Goal: Task Accomplishment & Management: Use online tool/utility

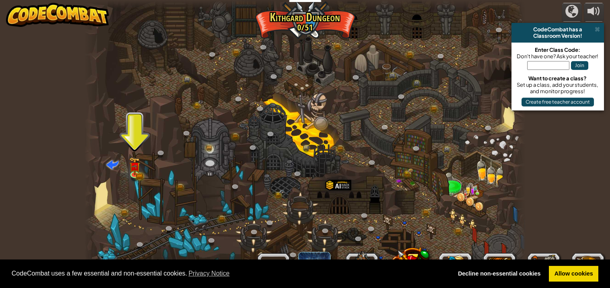
scroll to position [0, 0]
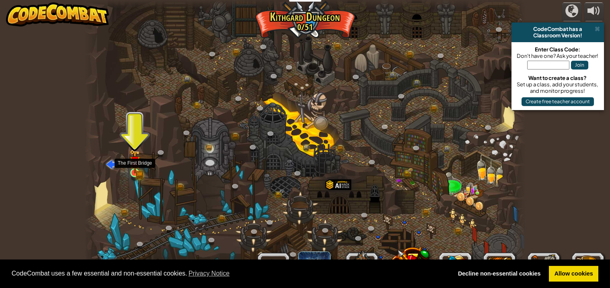
click at [134, 168] on img at bounding box center [134, 162] width 11 height 24
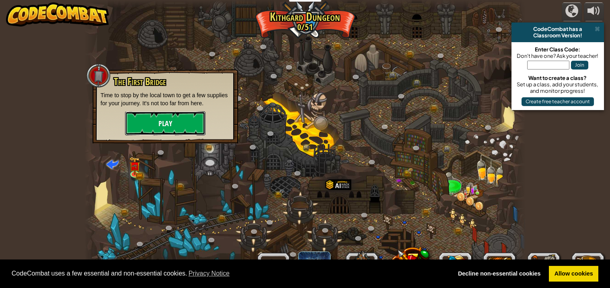
click at [159, 117] on button "Play" at bounding box center [165, 123] width 80 height 24
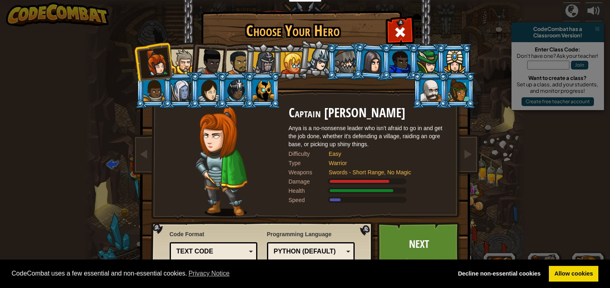
click at [353, 57] on li at bounding box center [371, 61] width 39 height 39
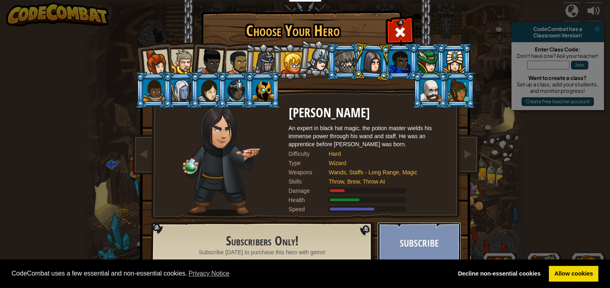
click at [418, 246] on button "Subscribe" at bounding box center [419, 244] width 84 height 44
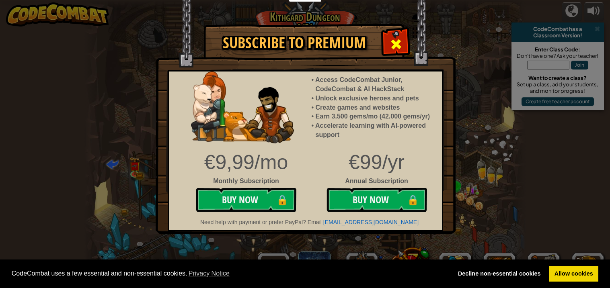
click at [395, 47] on span at bounding box center [396, 44] width 13 height 13
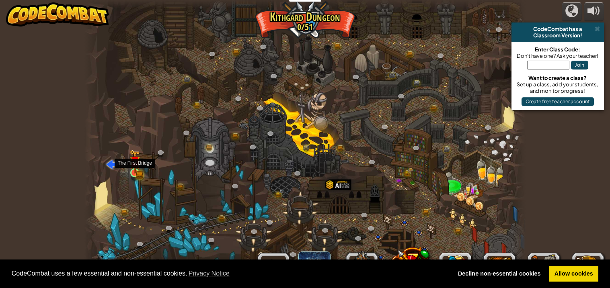
click at [136, 171] on img at bounding box center [134, 162] width 11 height 24
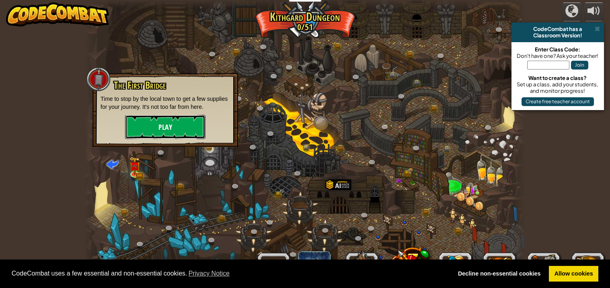
click at [152, 117] on button "Play" at bounding box center [165, 127] width 80 height 24
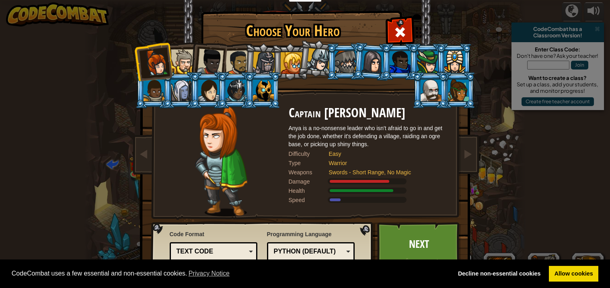
click at [183, 61] on div at bounding box center [183, 61] width 25 height 25
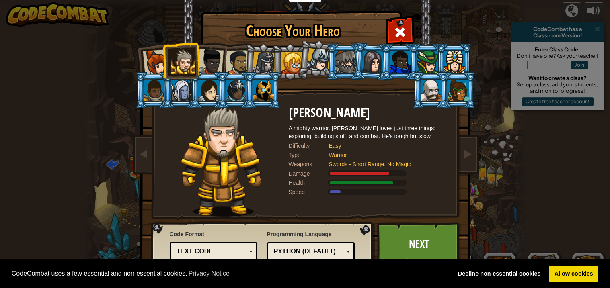
click at [202, 61] on div at bounding box center [210, 62] width 27 height 27
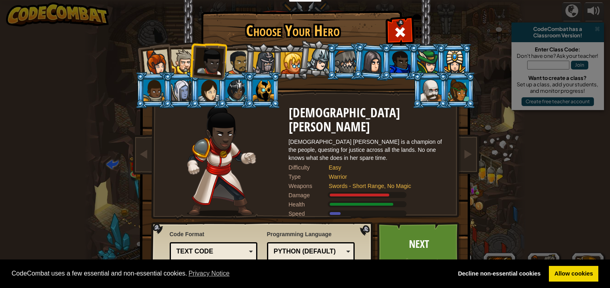
click at [240, 68] on div at bounding box center [237, 62] width 25 height 25
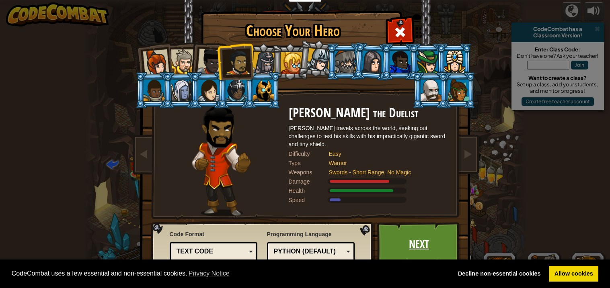
click at [425, 243] on link "Next" at bounding box center [419, 244] width 84 height 44
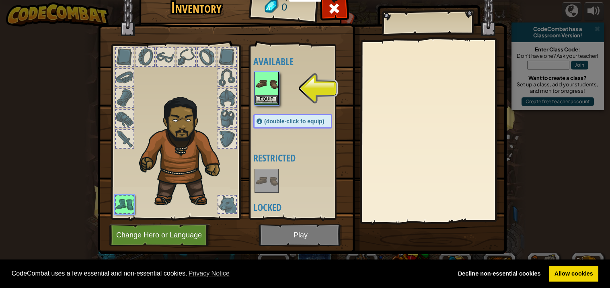
click at [263, 103] on div "Equip" at bounding box center [267, 88] width 24 height 33
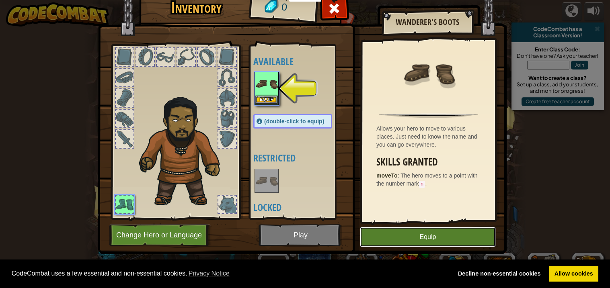
click at [417, 242] on button "Equip" at bounding box center [428, 237] width 136 height 20
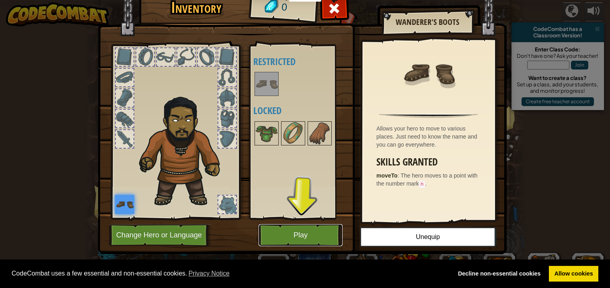
click at [296, 236] on button "Play" at bounding box center [301, 235] width 84 height 22
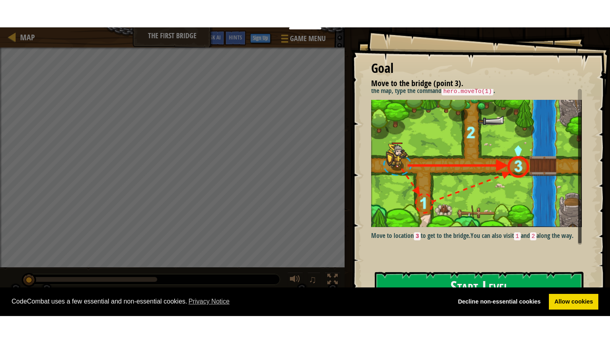
scroll to position [44, 0]
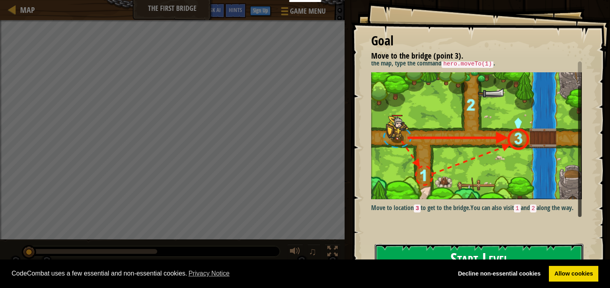
click at [501, 251] on button "Start Level" at bounding box center [479, 260] width 209 height 32
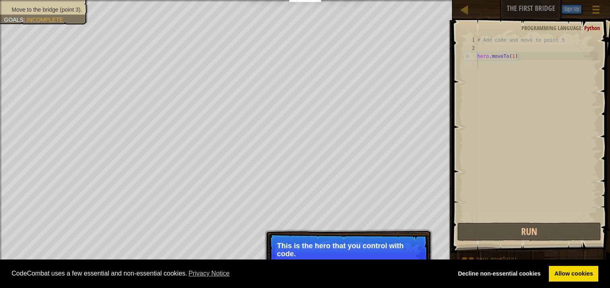
click at [387, 241] on p "Skip (esc) Continue This is the hero that you control with code." at bounding box center [349, 256] width 160 height 45
click at [501, 221] on span at bounding box center [532, 125] width 164 height 257
click at [483, 168] on div "# Add code and move to point 3 hero . moveTo ( 1 )" at bounding box center [537, 136] width 122 height 201
click at [528, 60] on div "# Add code and move to point 3 hero . moveTo ( 1 )" at bounding box center [537, 136] width 122 height 201
type textarea "hero.moveTo(1)"
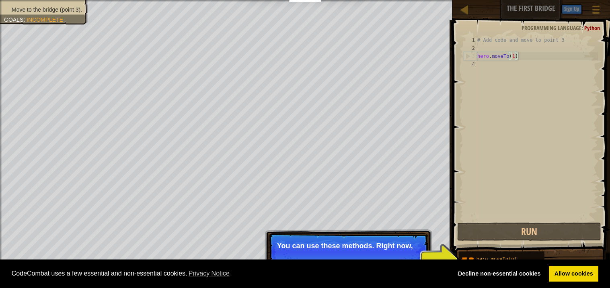
click at [535, 124] on div "# Add code and move to point 3 hero . moveTo ( 1 )" at bounding box center [537, 136] width 122 height 201
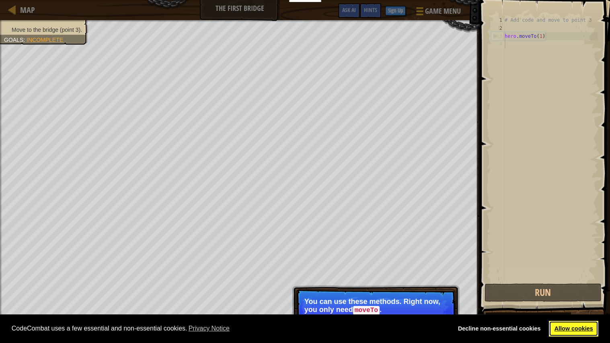
click at [554, 288] on link "Allow cookies" at bounding box center [573, 328] width 49 height 16
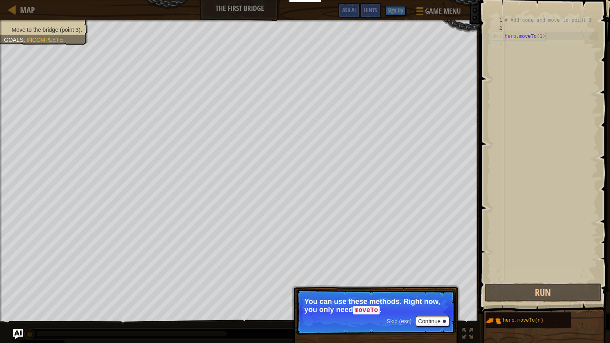
scroll to position [4, 0]
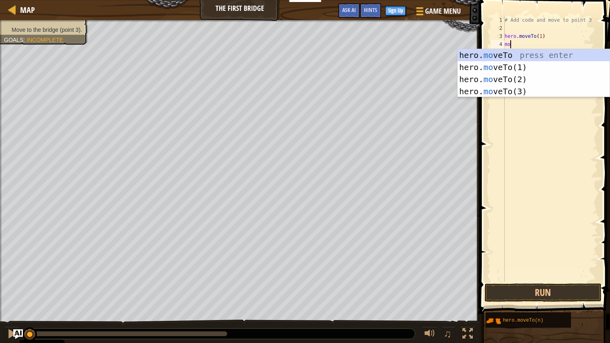
click at [511, 0] on body "Cookie Policy CodeCombat uses a few essential and non-essential cookies. Privac…" at bounding box center [305, 0] width 610 height 0
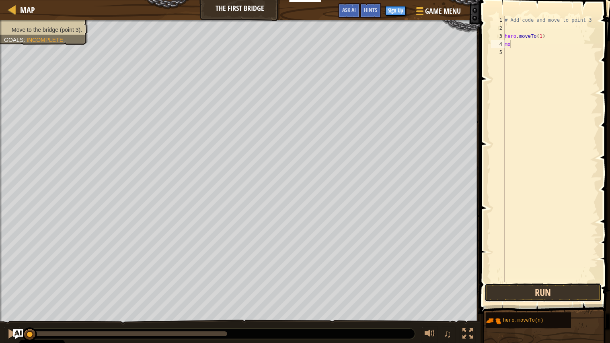
click at [544, 288] on button "Run" at bounding box center [543, 292] width 117 height 18
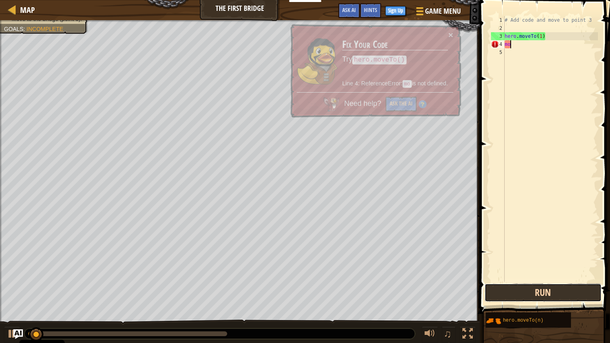
click at [567, 288] on button "Run" at bounding box center [543, 292] width 117 height 18
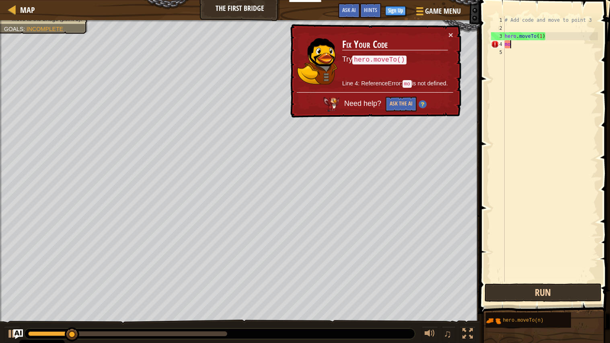
type textarea "m"
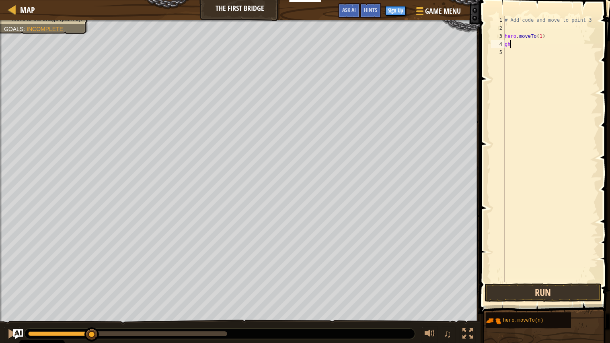
type textarea "g"
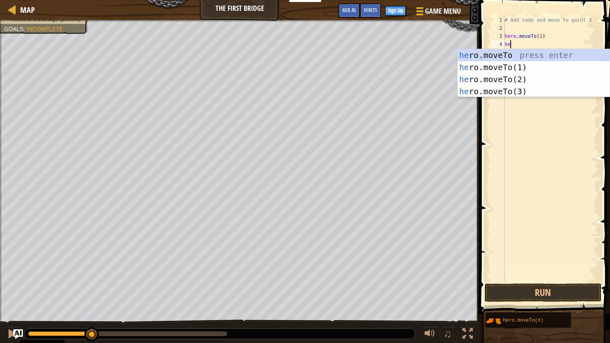
click at [486, 90] on div "he ro.moveTo press enter he ro.moveTo(1) press enter he ro.moveTo(2) press ente…" at bounding box center [534, 85] width 152 height 72
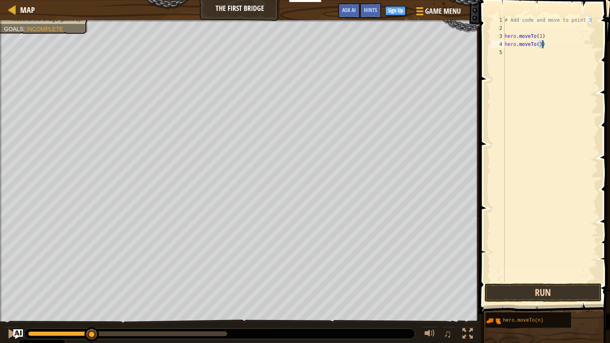
type textarea "hero.moveTo(3)"
click at [558, 288] on button "Run" at bounding box center [543, 292] width 117 height 18
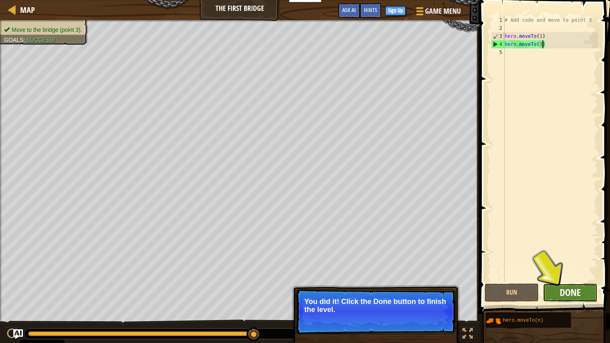
click at [573, 288] on span "Done" at bounding box center [570, 291] width 21 height 13
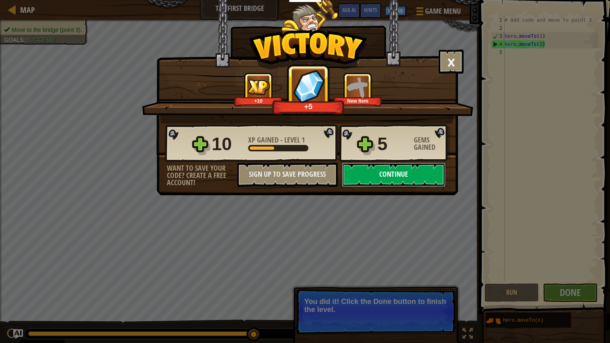
click at [379, 187] on button "Continue" at bounding box center [394, 174] width 104 height 24
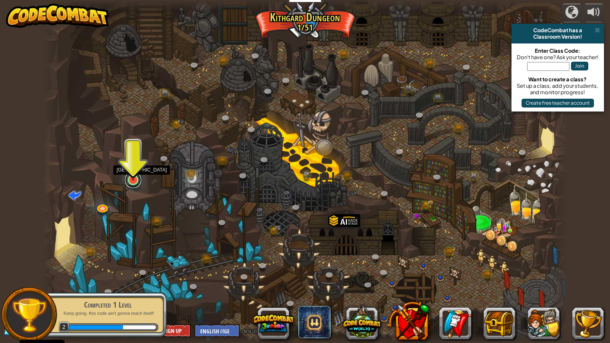
click at [140, 182] on link at bounding box center [133, 180] width 16 height 16
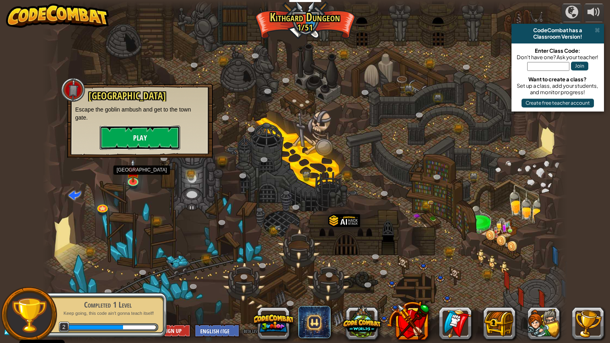
click at [159, 132] on button "Play" at bounding box center [140, 137] width 80 height 24
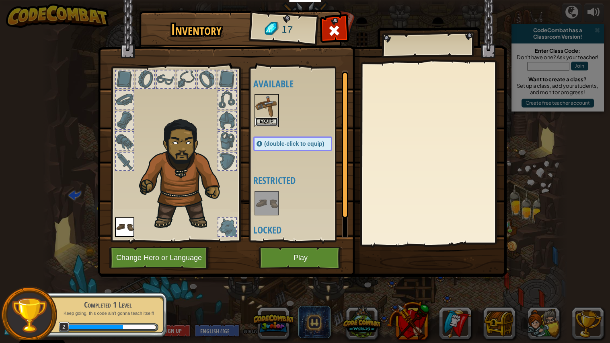
click at [265, 122] on button "Equip" at bounding box center [266, 121] width 23 height 8
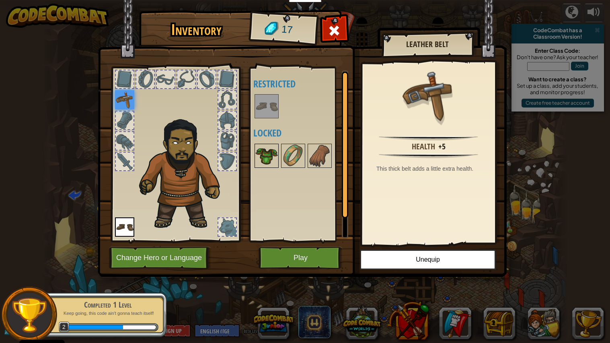
click at [277, 158] on img at bounding box center [266, 155] width 23 height 23
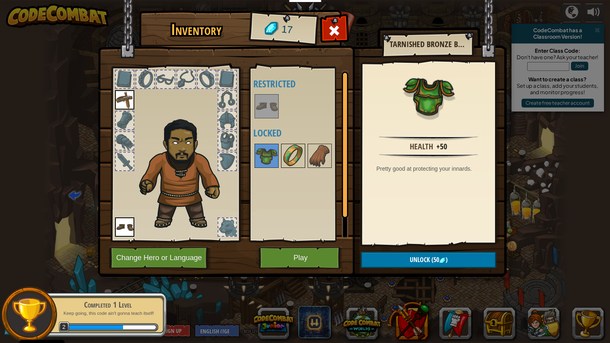
click at [289, 158] on img at bounding box center [293, 155] width 23 height 23
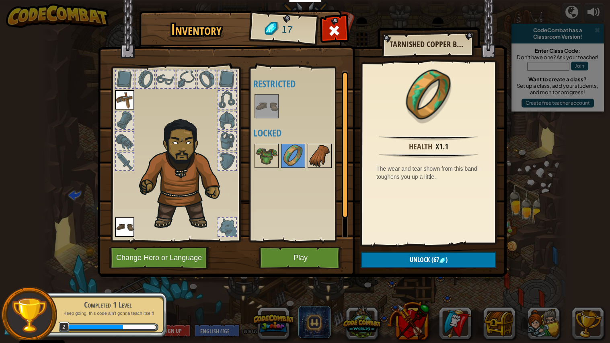
click at [322, 162] on img at bounding box center [319, 155] width 23 height 23
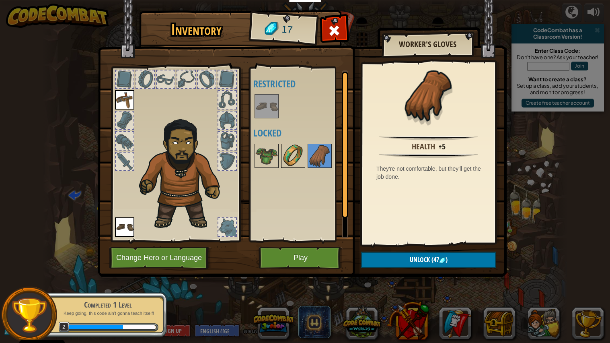
click at [302, 159] on img at bounding box center [293, 155] width 23 height 23
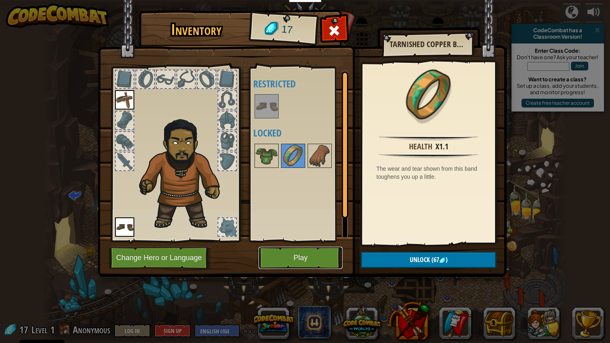
click at [322, 252] on button "Play" at bounding box center [301, 257] width 84 height 22
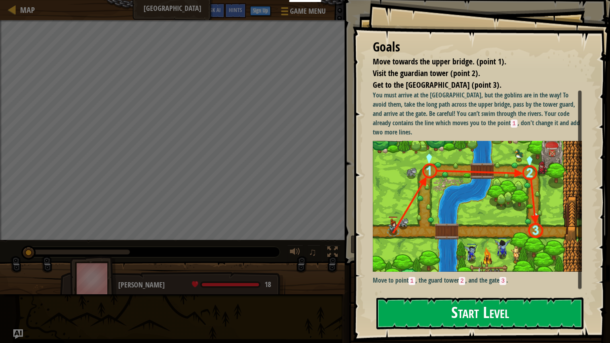
click at [467, 288] on button "Start Level" at bounding box center [479, 313] width 207 height 32
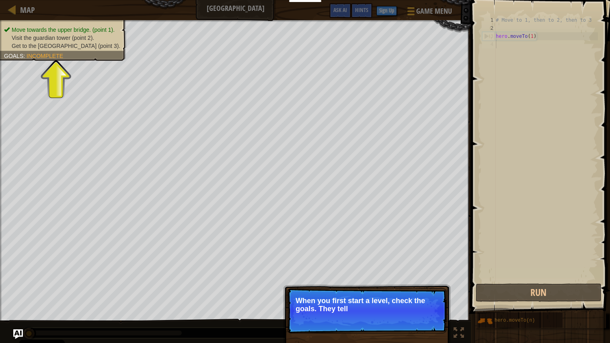
click at [573, 122] on div "# Move to 1, then to 2, then to 3 hero . moveTo ( 1 )" at bounding box center [546, 156] width 104 height 281
click at [425, 288] on div "Skip (esc) Continue When you first start a level, check the goals. They tell yo…" at bounding box center [367, 347] width 168 height 119
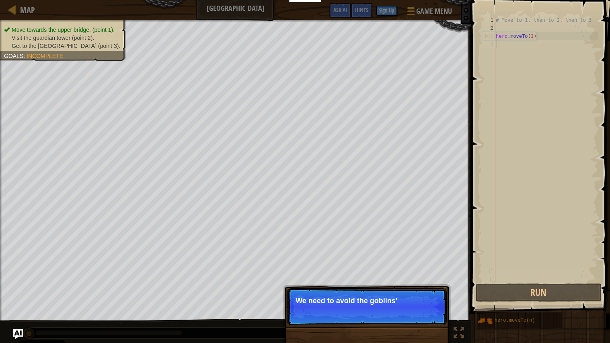
click at [423, 288] on p "Skip (esc) Continue We need to avoid the goblins'" at bounding box center [367, 306] width 160 height 37
click at [415, 288] on div "Skip (esc) Continue We need to avoid the goblins' ambush" at bounding box center [367, 347] width 168 height 119
click at [419, 288] on p "Skip (esc) Continue We need to avoid the goblins' ambush." at bounding box center [367, 306] width 160 height 37
click at [429, 288] on button "Continue" at bounding box center [423, 311] width 33 height 10
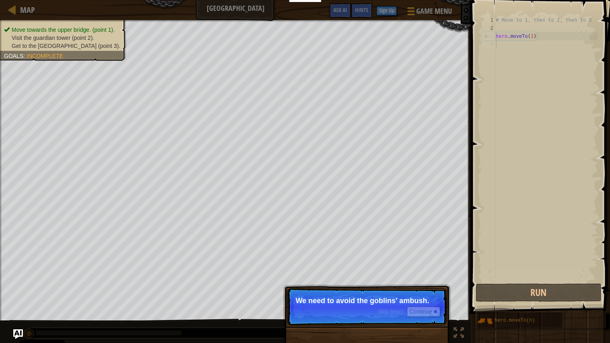
click at [435, 288] on p "Skip (esc) Continue We need to avoid the goblins' ambush." at bounding box center [367, 306] width 160 height 37
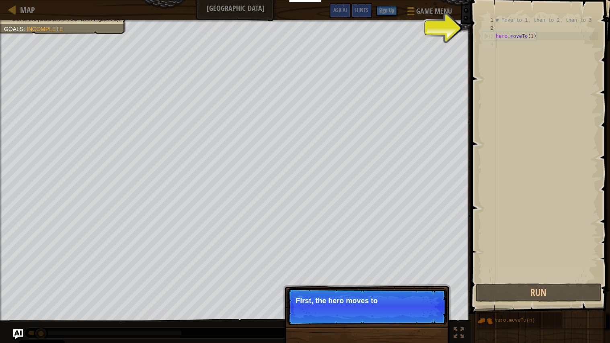
click at [418, 288] on div "Skip (esc) Continue First, the hero moves to" at bounding box center [367, 347] width 168 height 119
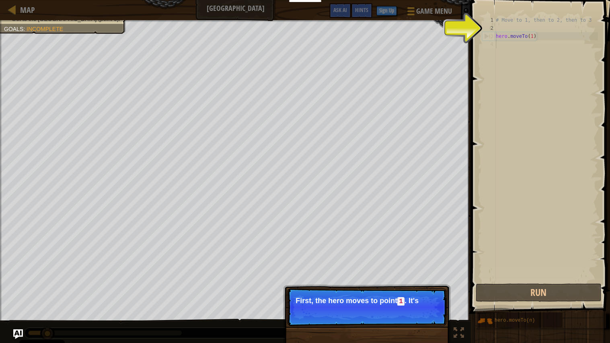
click at [425, 288] on p "Skip (esc) Continue First, the hero moves to point 1 . It's" at bounding box center [367, 307] width 160 height 38
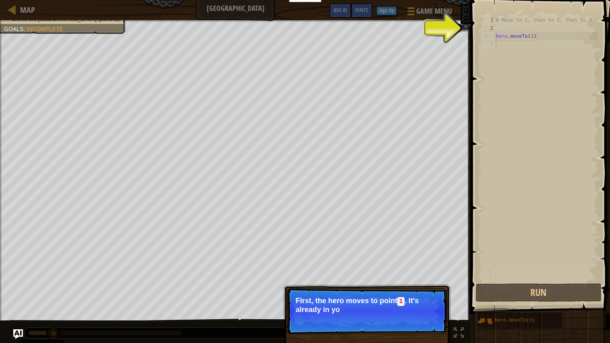
click at [421, 288] on p "Skip (esc) Continue First, the hero moves to point 1 . It's already in yo" at bounding box center [367, 311] width 160 height 46
click at [417, 288] on p "Skip (esc) Continue First, the hero moves to point 1 . It's already in your cod…" at bounding box center [367, 311] width 160 height 46
click at [429, 288] on button "Continue" at bounding box center [423, 320] width 33 height 10
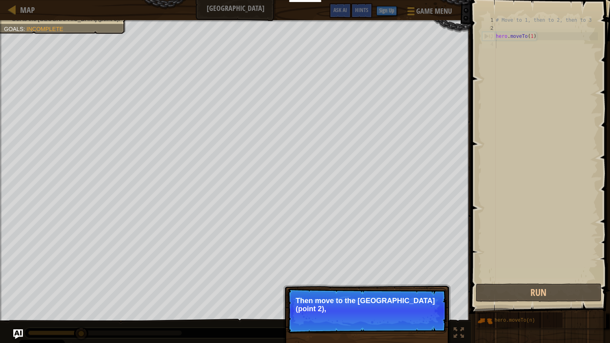
click at [433, 288] on p "Skip (esc) Continue Then move to the [GEOGRAPHIC_DATA] (point 2)," at bounding box center [367, 310] width 160 height 45
click at [424, 288] on button "Continue" at bounding box center [423, 319] width 33 height 10
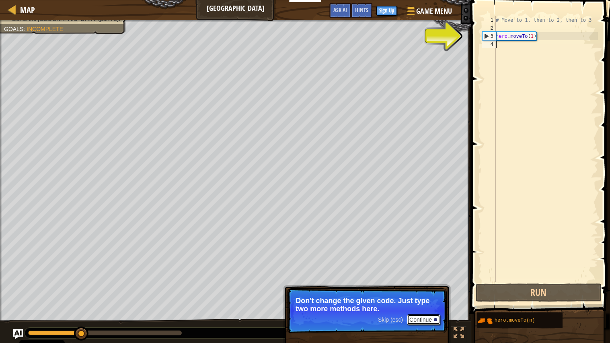
click at [418, 288] on button "Continue" at bounding box center [423, 319] width 33 height 10
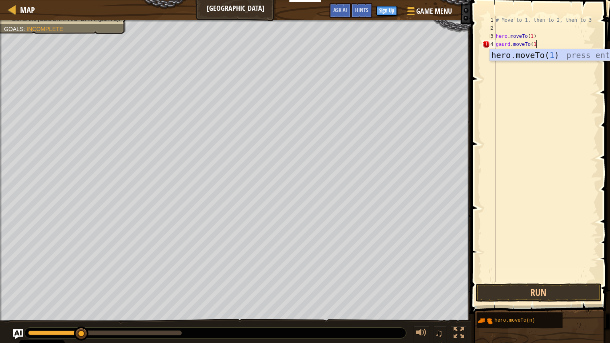
scroll to position [4, 3]
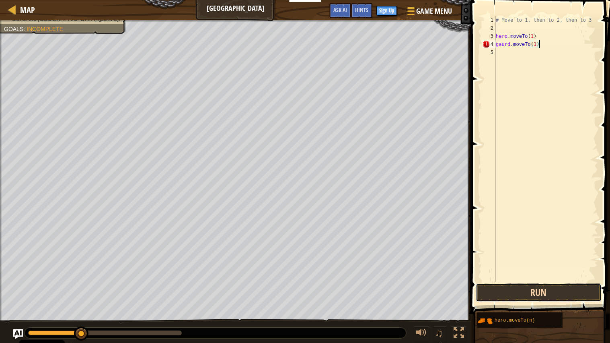
click at [547, 285] on button "Run" at bounding box center [538, 292] width 125 height 18
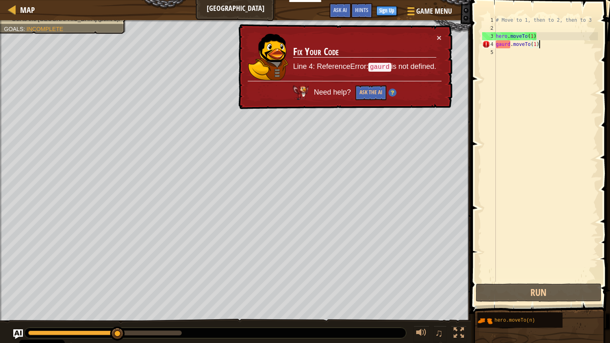
click at [443, 37] on div "× Fix Your Code Line 4: ReferenceError: gaurd is not defined. Need help? Ask th…" at bounding box center [345, 66] width 216 height 85
click at [441, 36] on button "×" at bounding box center [439, 37] width 5 height 8
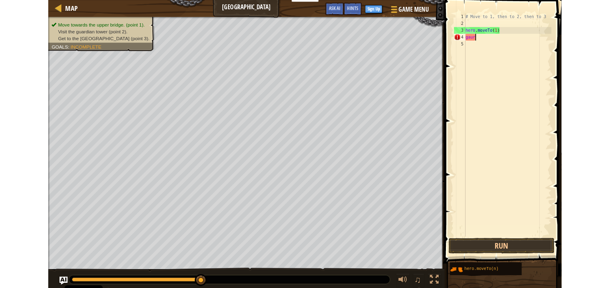
scroll to position [4, 0]
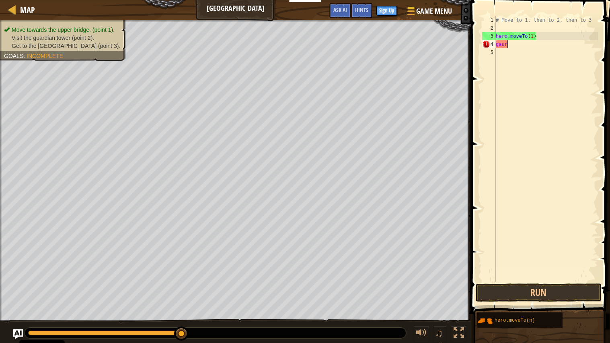
type textarea "g"
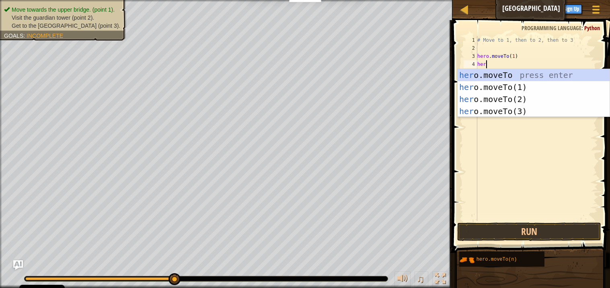
scroll to position [4, 0]
click at [518, 101] on div "her o.moveTo press enter her o.moveTo(1) press enter her o.moveTo(2) press ente…" at bounding box center [534, 105] width 152 height 72
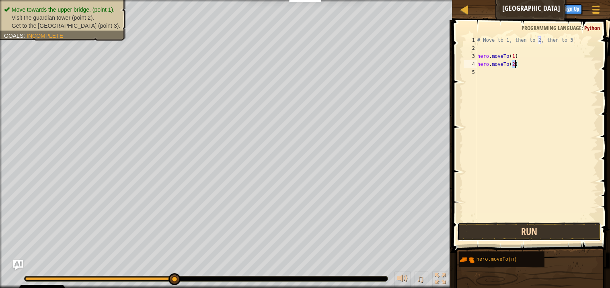
click at [565, 223] on button "Run" at bounding box center [529, 232] width 144 height 18
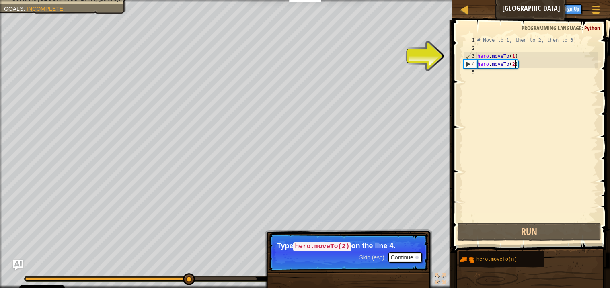
click at [473, 62] on div "4" at bounding box center [470, 64] width 13 height 8
click at [466, 62] on div "4" at bounding box center [470, 64] width 13 height 8
type textarea "hero.moveTo(2)"
click at [405, 259] on button "Continue" at bounding box center [404, 258] width 33 height 10
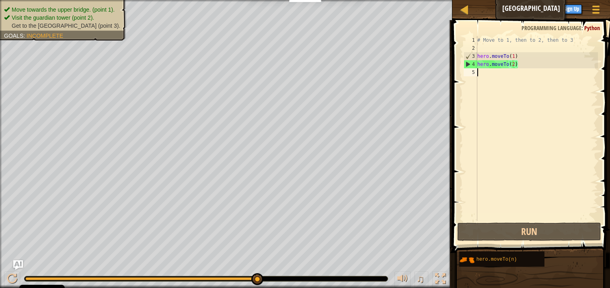
scroll to position [4, 0]
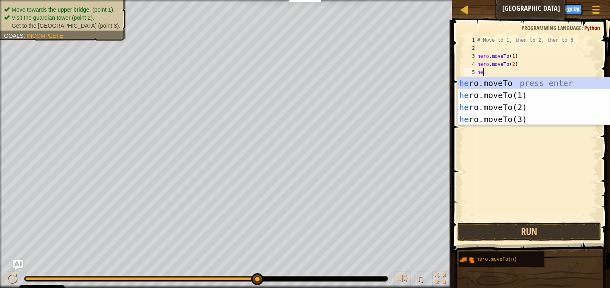
click at [522, 119] on div "he ro.moveTo press enter he ro.moveTo(1) press enter he ro.moveTo(2) press ente…" at bounding box center [534, 113] width 152 height 72
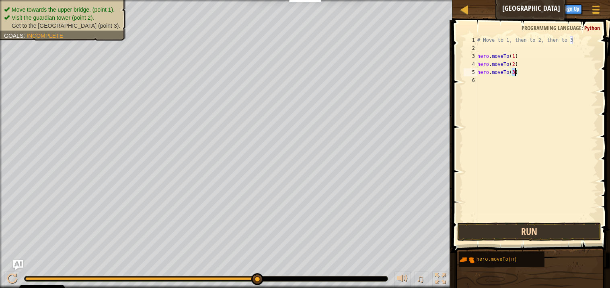
type textarea "hero.moveTo(3)"
click at [568, 227] on button "Run" at bounding box center [529, 232] width 144 height 18
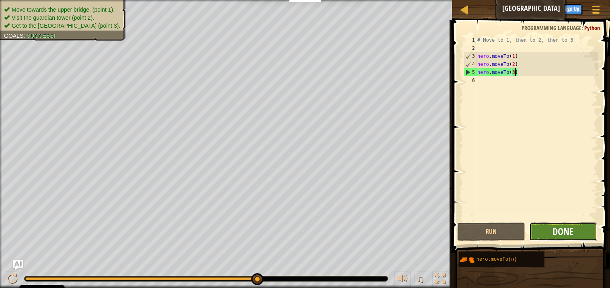
click at [569, 235] on span "Done" at bounding box center [562, 231] width 21 height 13
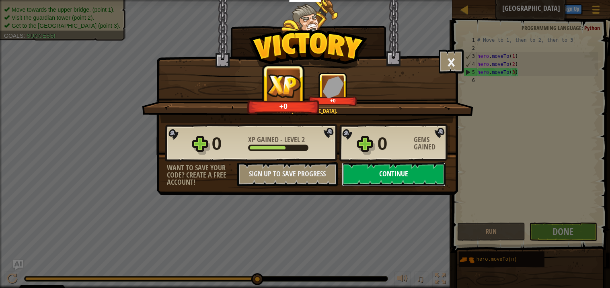
click at [428, 187] on button "Continue" at bounding box center [394, 174] width 104 height 24
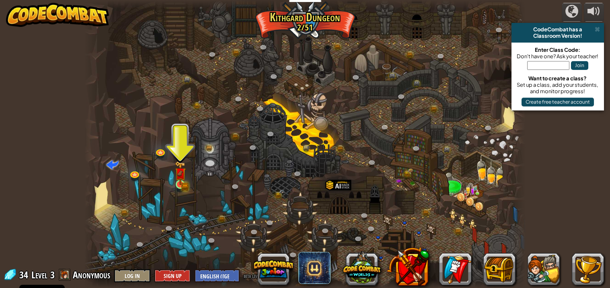
click at [179, 177] on img at bounding box center [180, 173] width 6 height 6
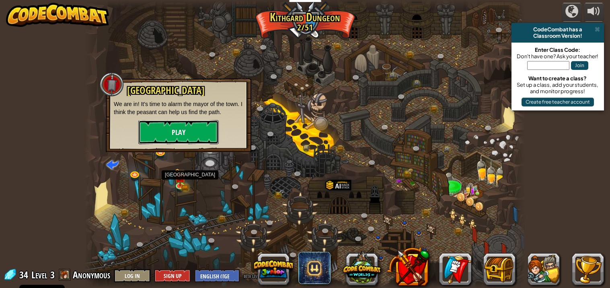
click at [196, 140] on button "Play" at bounding box center [178, 132] width 80 height 24
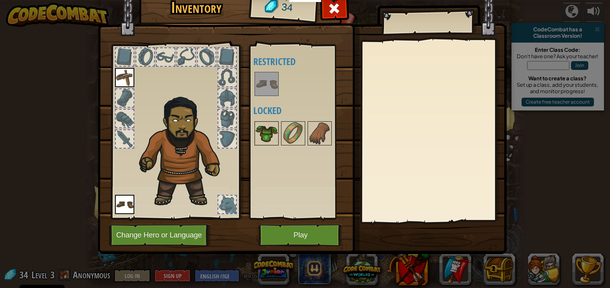
click at [264, 136] on img at bounding box center [266, 133] width 23 height 23
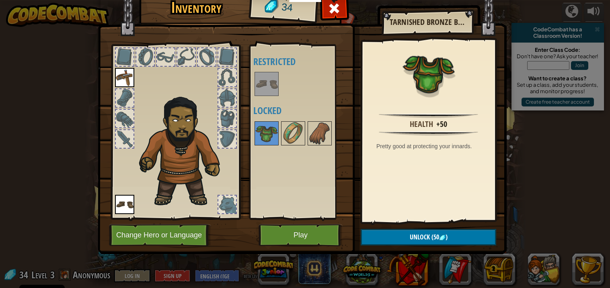
click at [264, 82] on img at bounding box center [266, 84] width 23 height 23
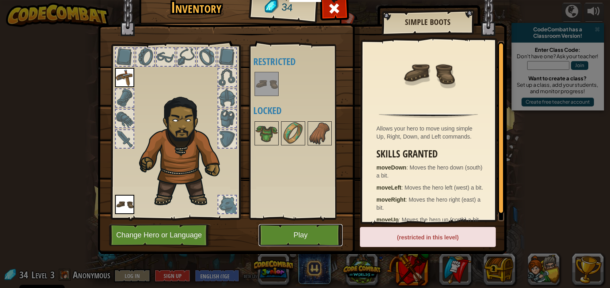
click at [286, 243] on button "Play" at bounding box center [301, 235] width 84 height 22
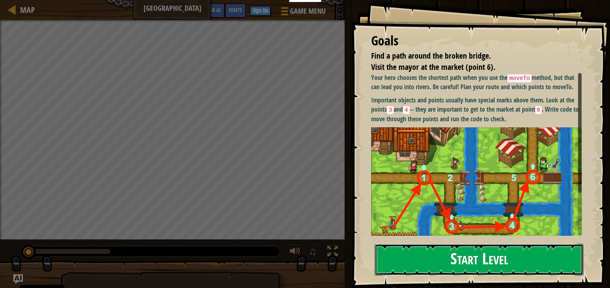
click at [517, 256] on button "Start Level" at bounding box center [479, 260] width 209 height 32
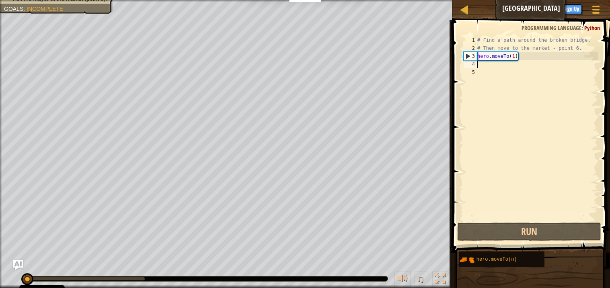
click at [517, 66] on div "# Find a path around the broken bridge. # Then move to the market - point 6. he…" at bounding box center [537, 136] width 122 height 201
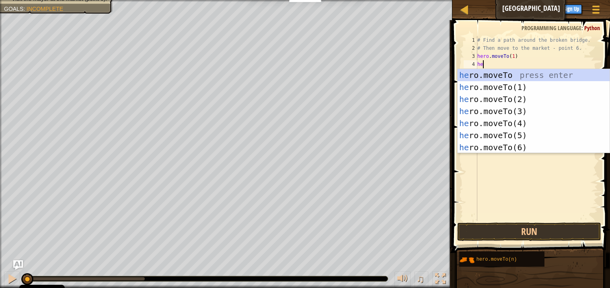
click at [511, 98] on div "he ro.moveTo press enter he ro.moveTo(1) press enter he ro.moveTo(2) press ente…" at bounding box center [534, 123] width 152 height 109
type textarea "hero.moveTo(2)"
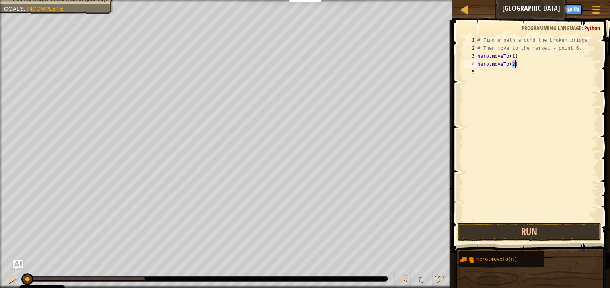
click at [485, 77] on div "# Find a path around the broken bridge. # Then move to the market - point 6. he…" at bounding box center [537, 136] width 122 height 201
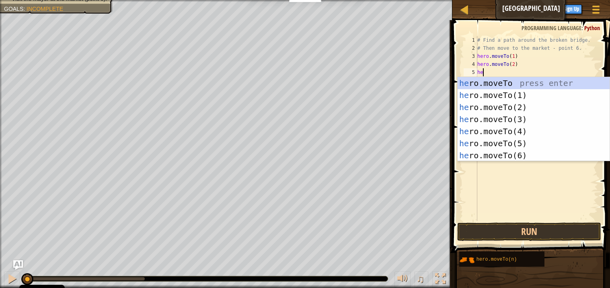
click at [510, 123] on div "he ro.moveTo press enter he ro.moveTo(1) press enter he ro.moveTo(2) press ente…" at bounding box center [534, 131] width 152 height 109
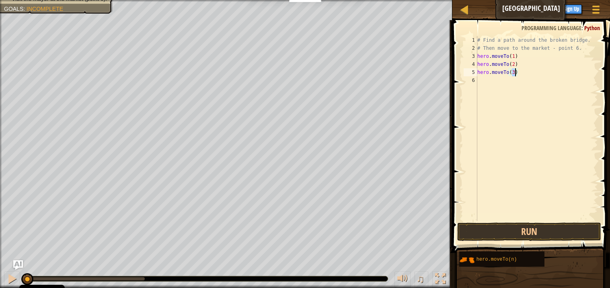
type textarea "hero.moveTo(3)"
click at [544, 238] on button "Run" at bounding box center [529, 232] width 144 height 18
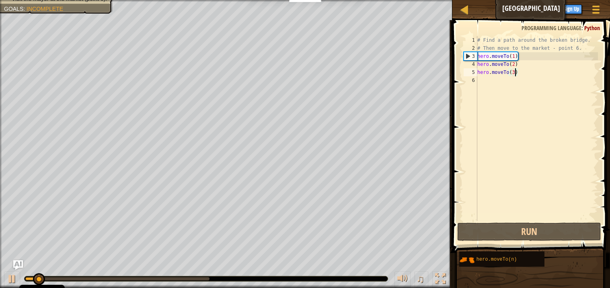
click at [493, 90] on div "# Find a path around the broken bridge. # Then move to the market - point 6. he…" at bounding box center [537, 136] width 122 height 201
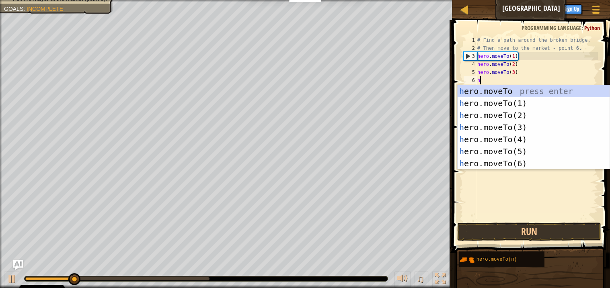
click at [515, 142] on div "h ero.moveTo press enter h ero.moveTo(1) press enter h ero.moveTo(2) press ente…" at bounding box center [534, 139] width 152 height 109
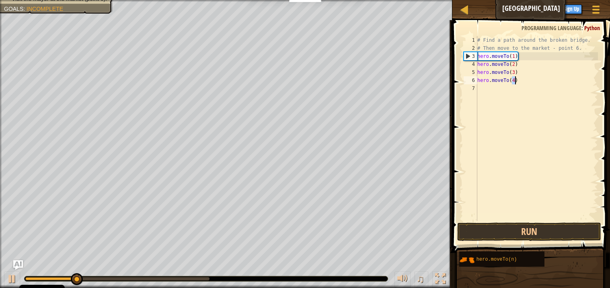
type textarea "hero.moveTo(4)"
click at [489, 90] on div "# Find a path around the broken bridge. # Then move to the market - point 6. he…" at bounding box center [537, 136] width 122 height 201
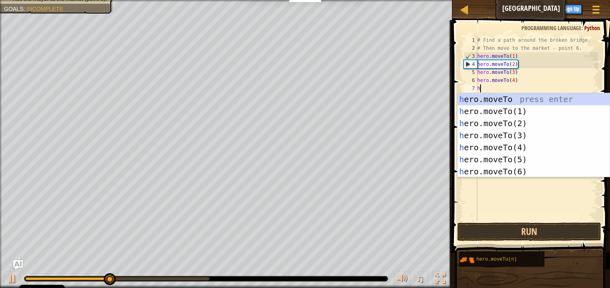
click at [536, 162] on div "h ero.moveTo press enter h ero.moveTo(1) press enter h ero.moveTo(2) press ente…" at bounding box center [534, 147] width 152 height 109
type textarea "hero.moveTo(5)"
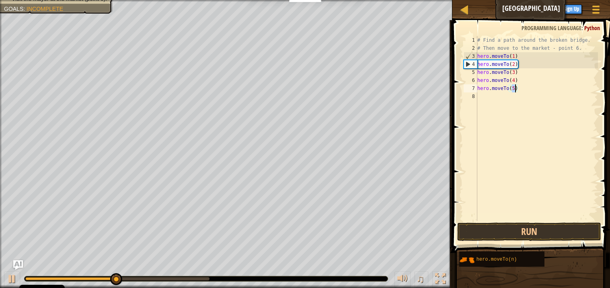
click at [484, 99] on div "# Find a path around the broken bridge. # Then move to the market - point 6. he…" at bounding box center [537, 136] width 122 height 201
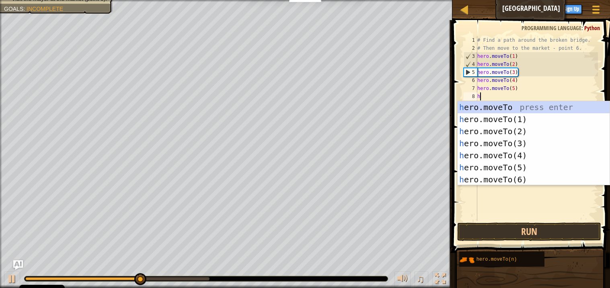
click at [524, 179] on div "h ero.moveTo press enter h ero.moveTo(1) press enter h ero.moveTo(2) press ente…" at bounding box center [534, 155] width 152 height 109
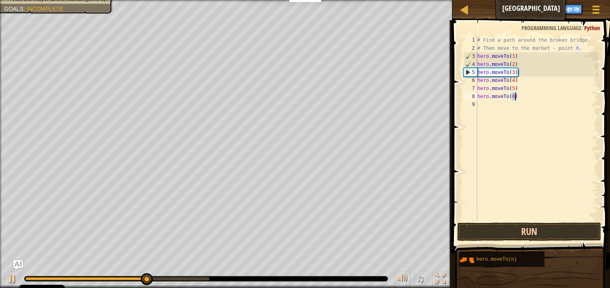
type textarea "hero.moveTo(6)"
click at [554, 226] on button "Run" at bounding box center [529, 232] width 144 height 18
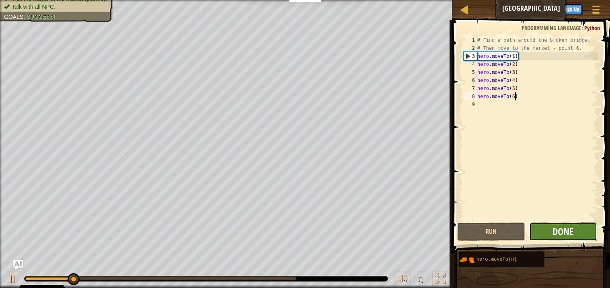
click at [573, 233] on span "Done" at bounding box center [562, 231] width 21 height 13
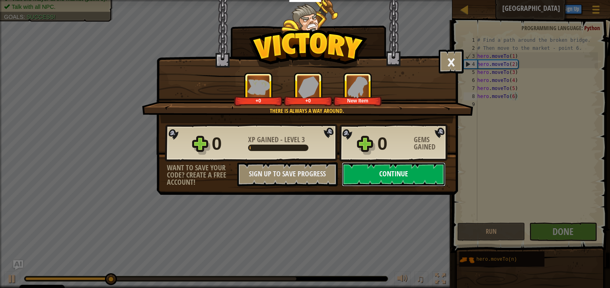
click at [409, 187] on button "Continue" at bounding box center [394, 174] width 104 height 24
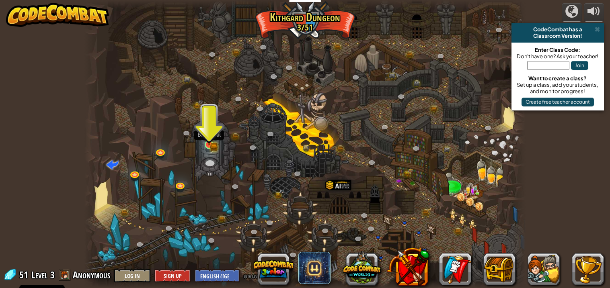
click at [210, 141] on img at bounding box center [208, 134] width 11 height 24
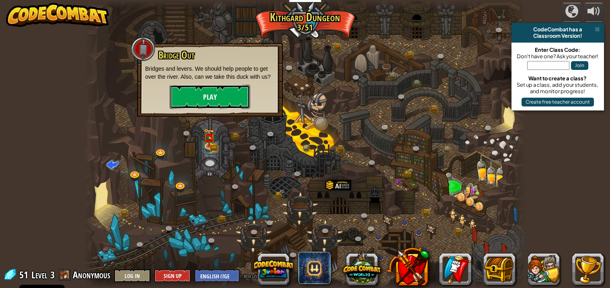
click at [206, 89] on button "Play" at bounding box center [210, 97] width 80 height 24
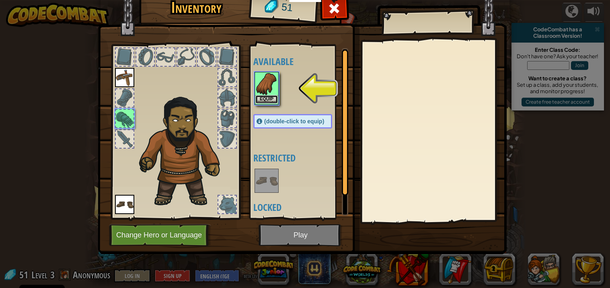
click at [265, 103] on button "Equip" at bounding box center [266, 99] width 23 height 8
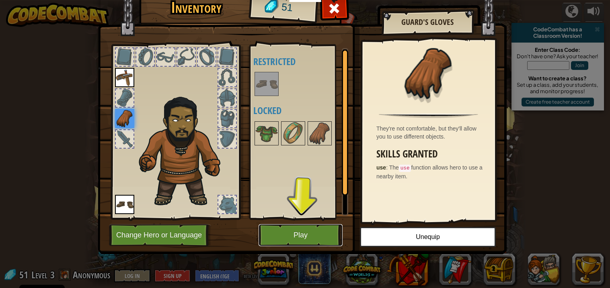
click at [289, 235] on button "Play" at bounding box center [301, 235] width 84 height 22
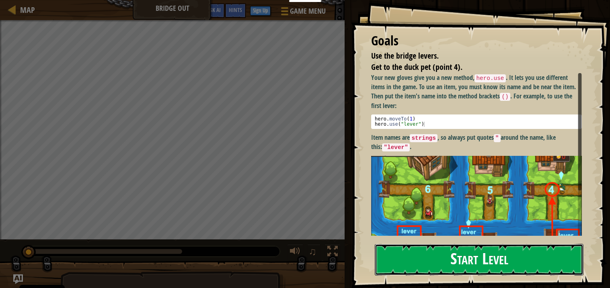
click at [421, 275] on button "Start Level" at bounding box center [479, 260] width 209 height 32
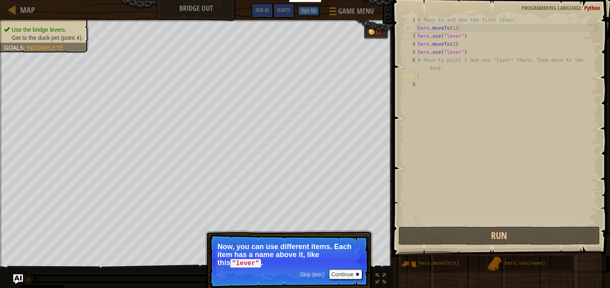
click at [244, 253] on p "Now, you can use different items. Each item has a name above it, like this "lev…" at bounding box center [289, 255] width 143 height 25
click at [245, 253] on p "Now, you can use different items. Each item has a name above it, like this "lev…" at bounding box center [289, 255] width 143 height 25
click at [343, 275] on button "Continue" at bounding box center [345, 274] width 33 height 10
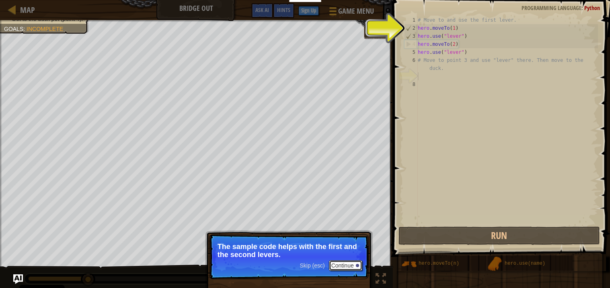
click at [349, 266] on button "Continue" at bounding box center [345, 266] width 33 height 10
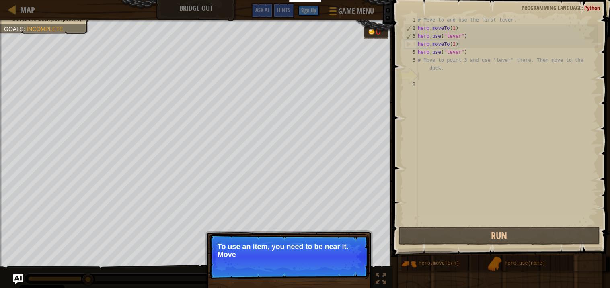
click at [349, 266] on p "Skip (esc) Continue To use an item, you need to be near it. Move" at bounding box center [289, 256] width 160 height 45
click at [349, 266] on p "Skip (esc) Continue To use an item, you need to be near it. Move to the next av…" at bounding box center [289, 256] width 160 height 45
click at [349, 259] on p "To use an item, you need to be near it. Move to the next available bridge (poin" at bounding box center [289, 251] width 143 height 16
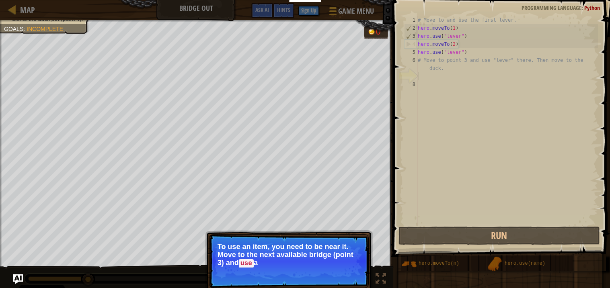
click at [349, 266] on p "To use an item, you need to be near it. Move to the next available bridge (poin…" at bounding box center [289, 255] width 143 height 25
